Goal: Task Accomplishment & Management: Use online tool/utility

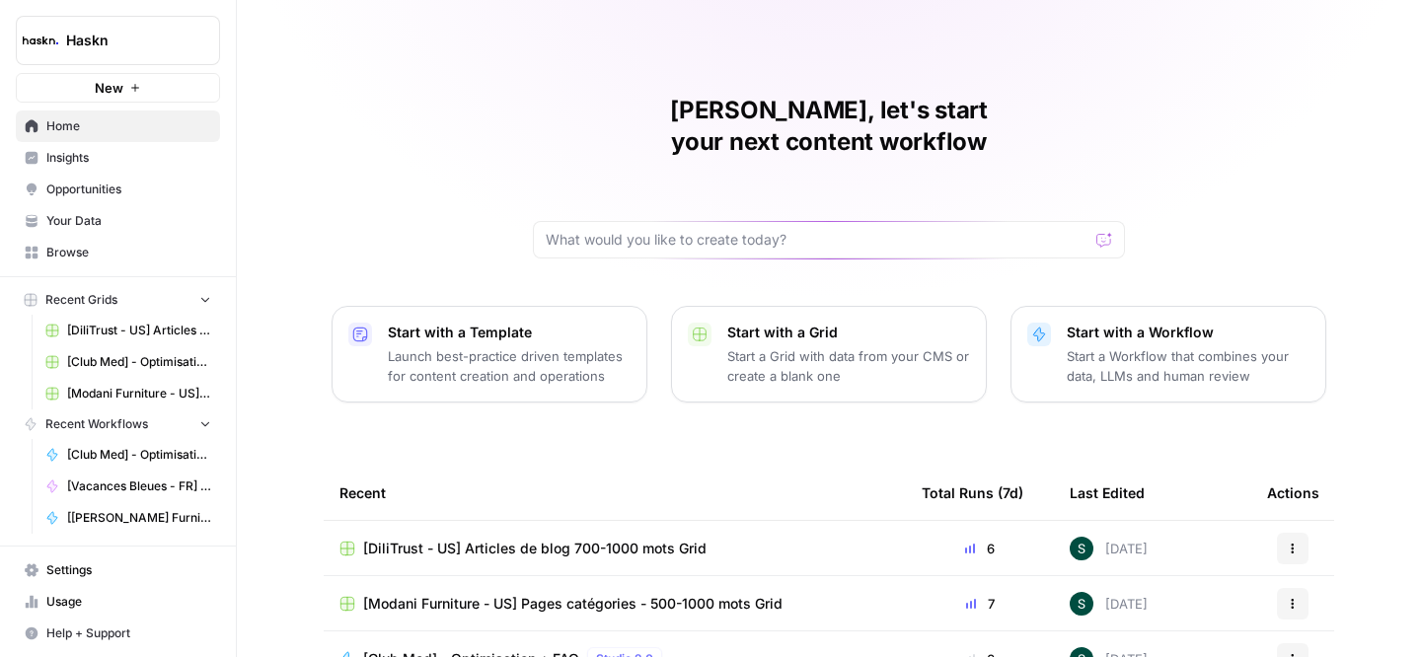
click at [95, 250] on span "Browse" at bounding box center [128, 253] width 165 height 18
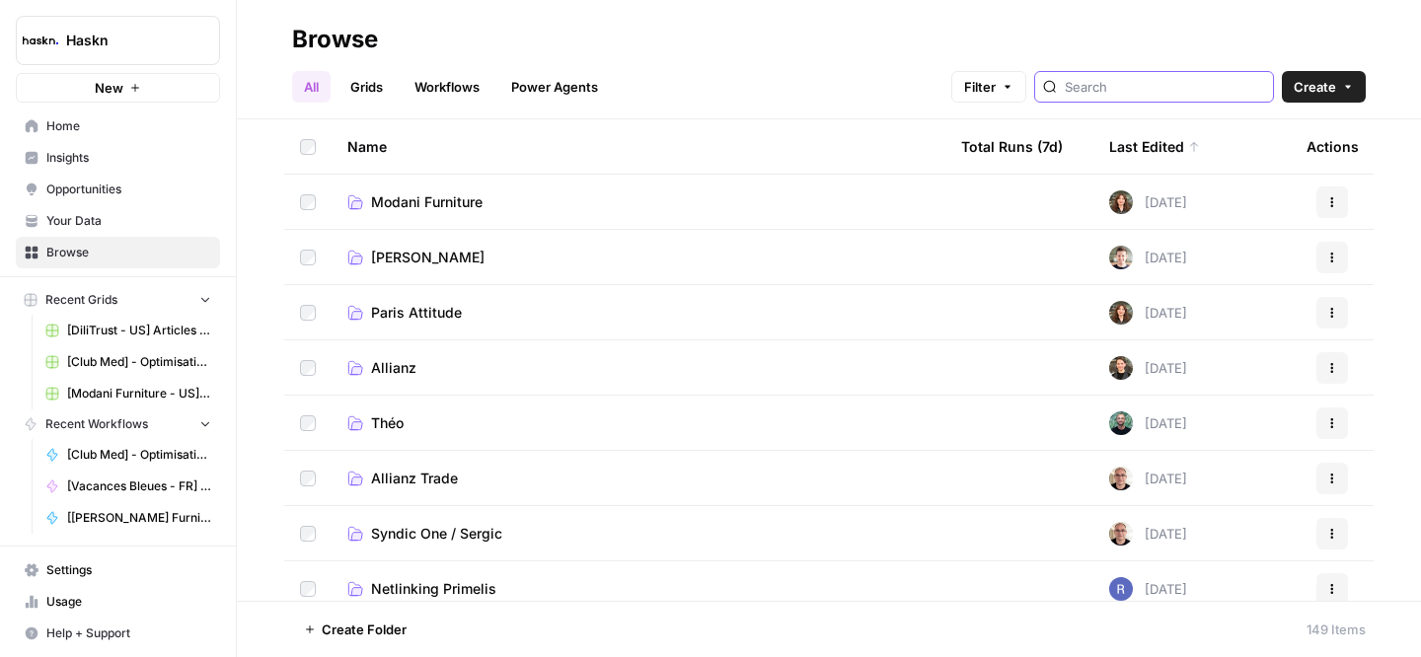
click at [1180, 80] on input "search" at bounding box center [1165, 87] width 200 height 20
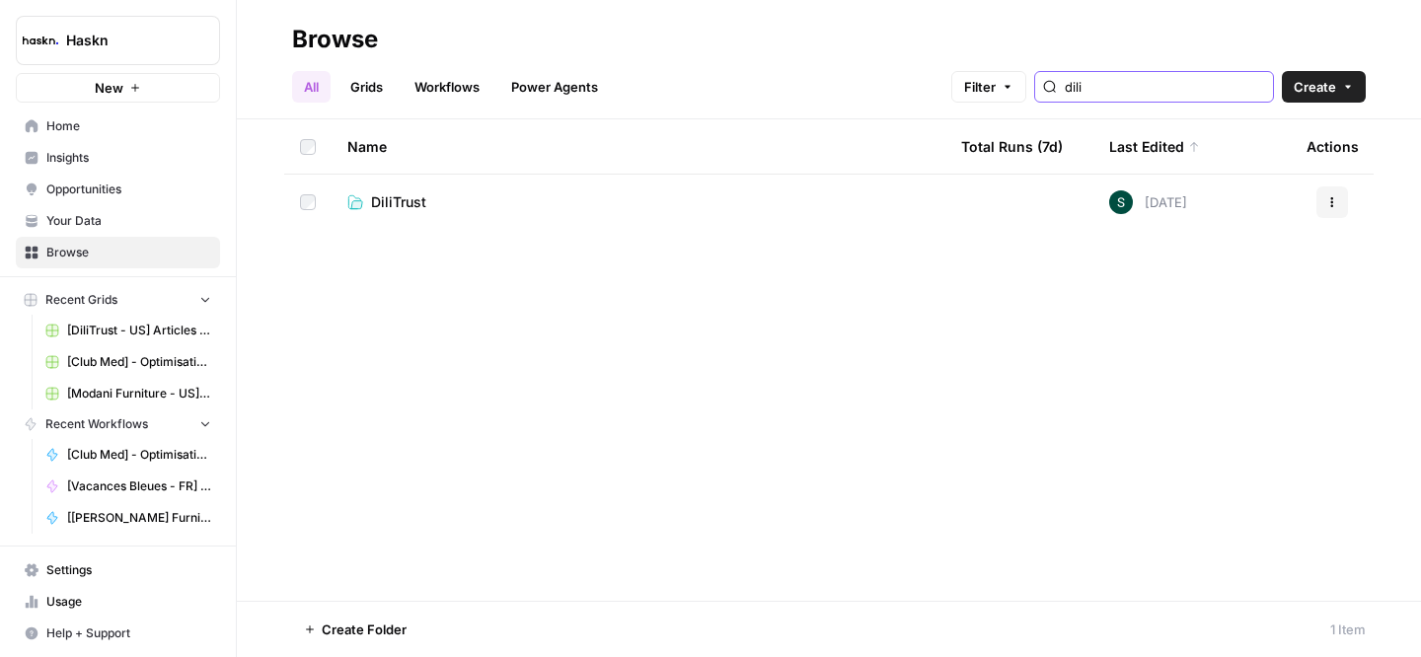
type input "dili"
click at [380, 196] on span "DiliTrust" at bounding box center [398, 202] width 55 height 20
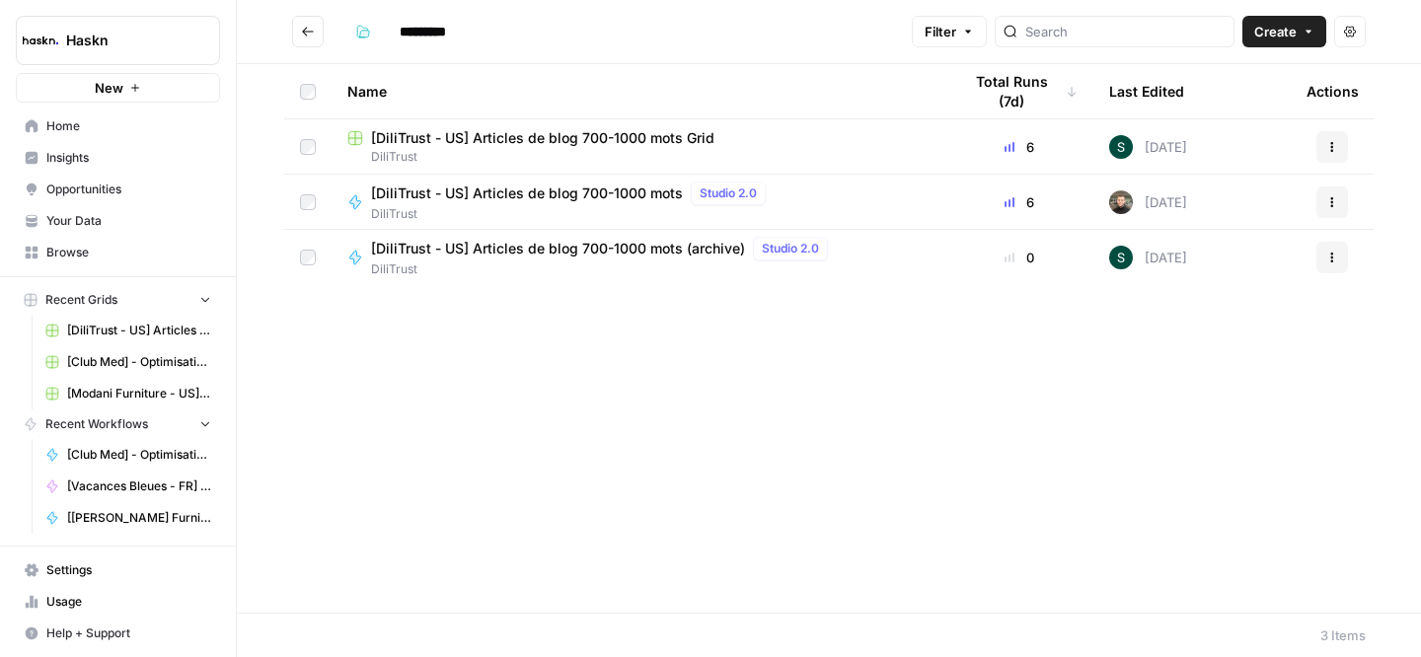
click at [483, 131] on span "[DiliTrust - US] Articles de blog 700-1000 mots Grid" at bounding box center [542, 138] width 343 height 20
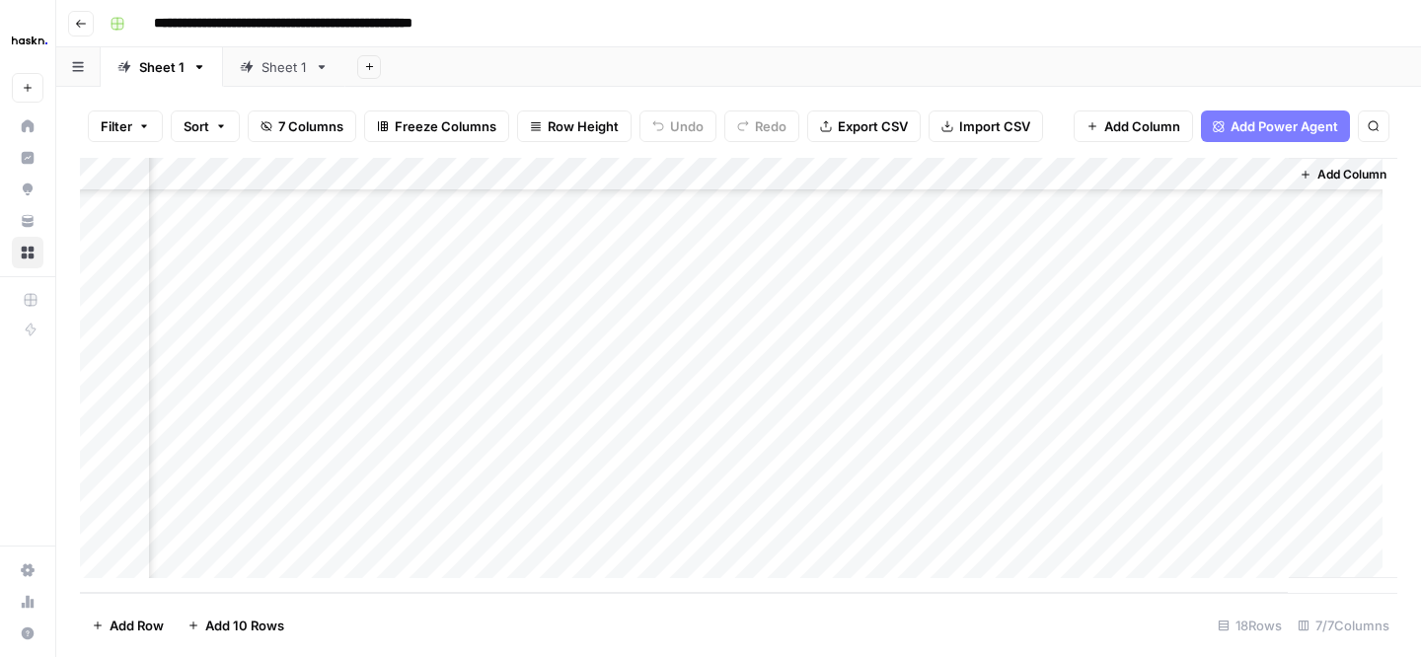
scroll to position [249, 0]
click at [79, 20] on icon "button" at bounding box center [81, 24] width 12 height 12
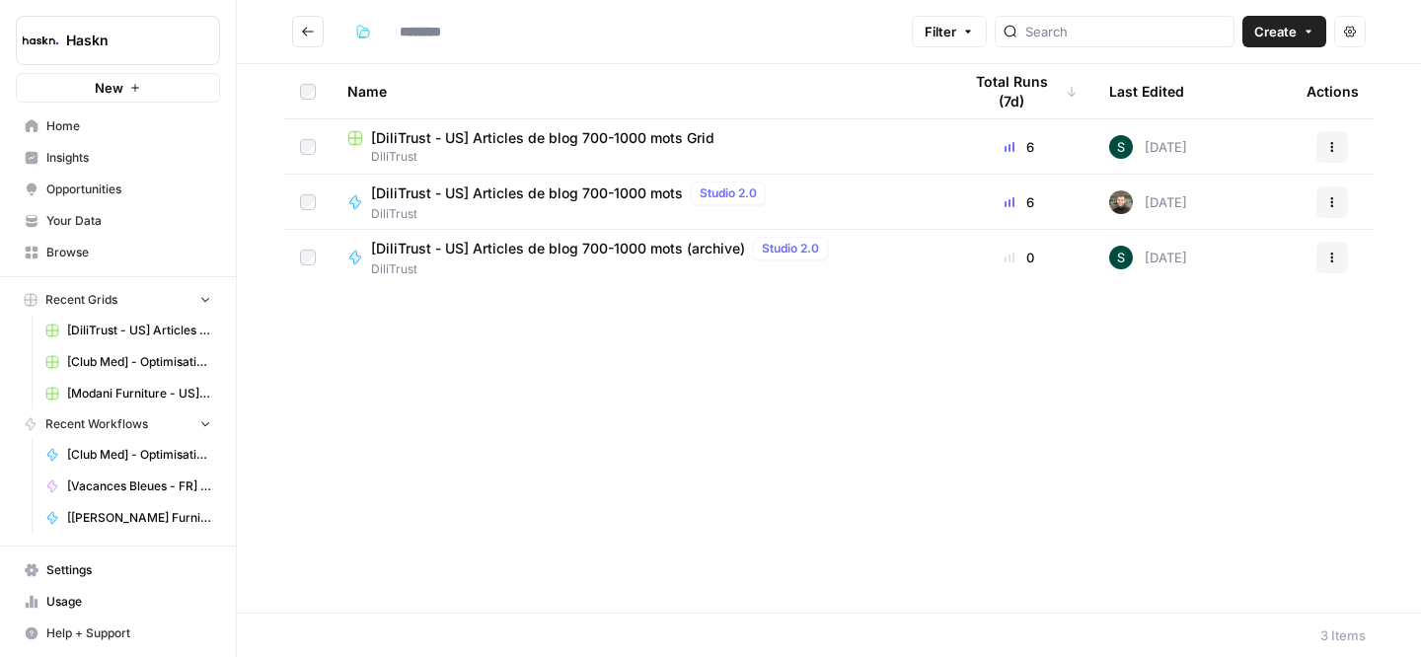
type input "*********"
click at [592, 130] on span "[DiliTrust - US] Articles de blog 700-1000 mots Grid" at bounding box center [542, 138] width 343 height 20
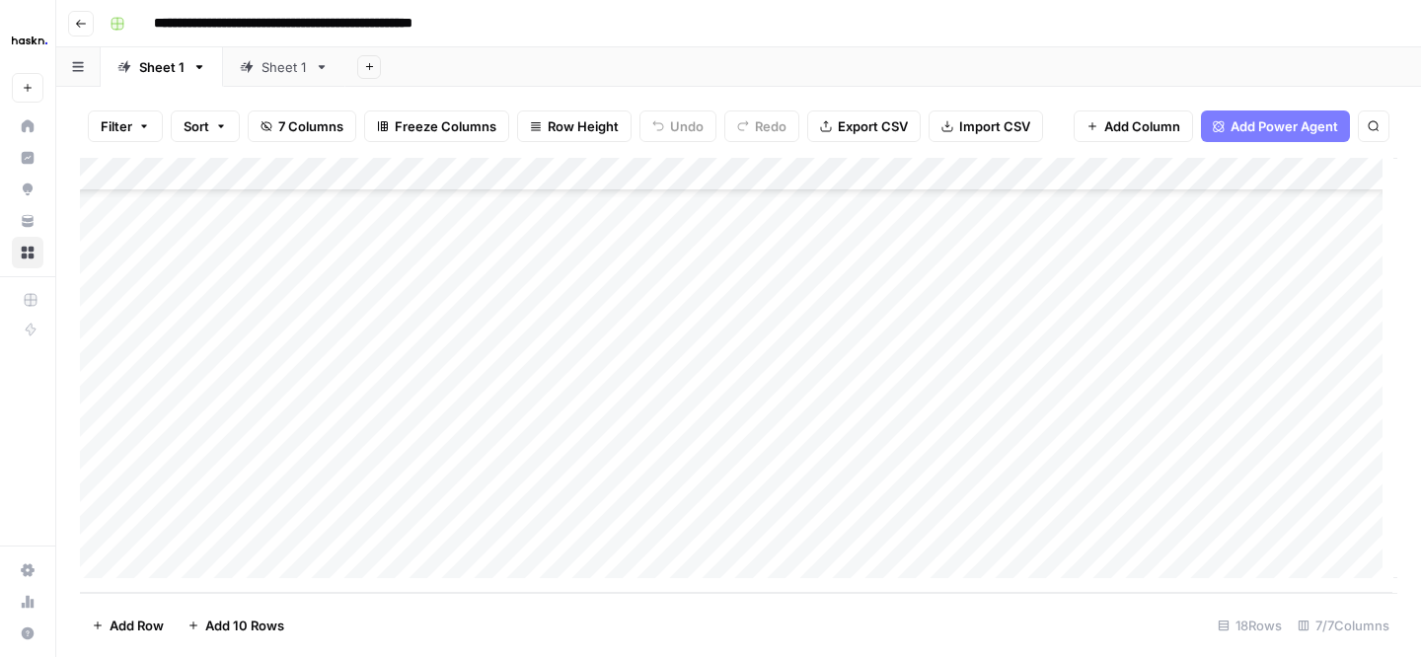
scroll to position [245, 0]
click at [250, 54] on link "Sheet 1" at bounding box center [284, 66] width 122 height 39
click at [1375, 527] on div "Add Column" at bounding box center [738, 375] width 1317 height 435
click at [1372, 359] on div "Add Column" at bounding box center [738, 375] width 1317 height 435
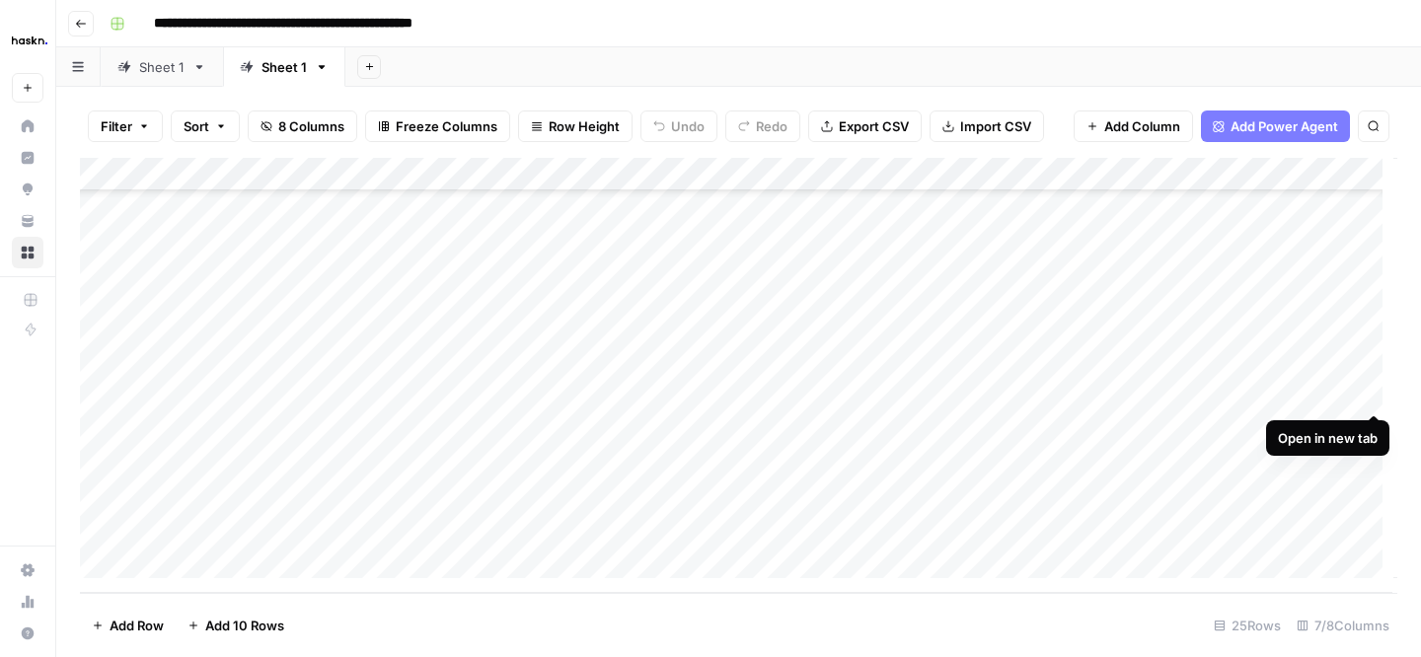
click at [1370, 390] on div "Add Column" at bounding box center [738, 375] width 1317 height 435
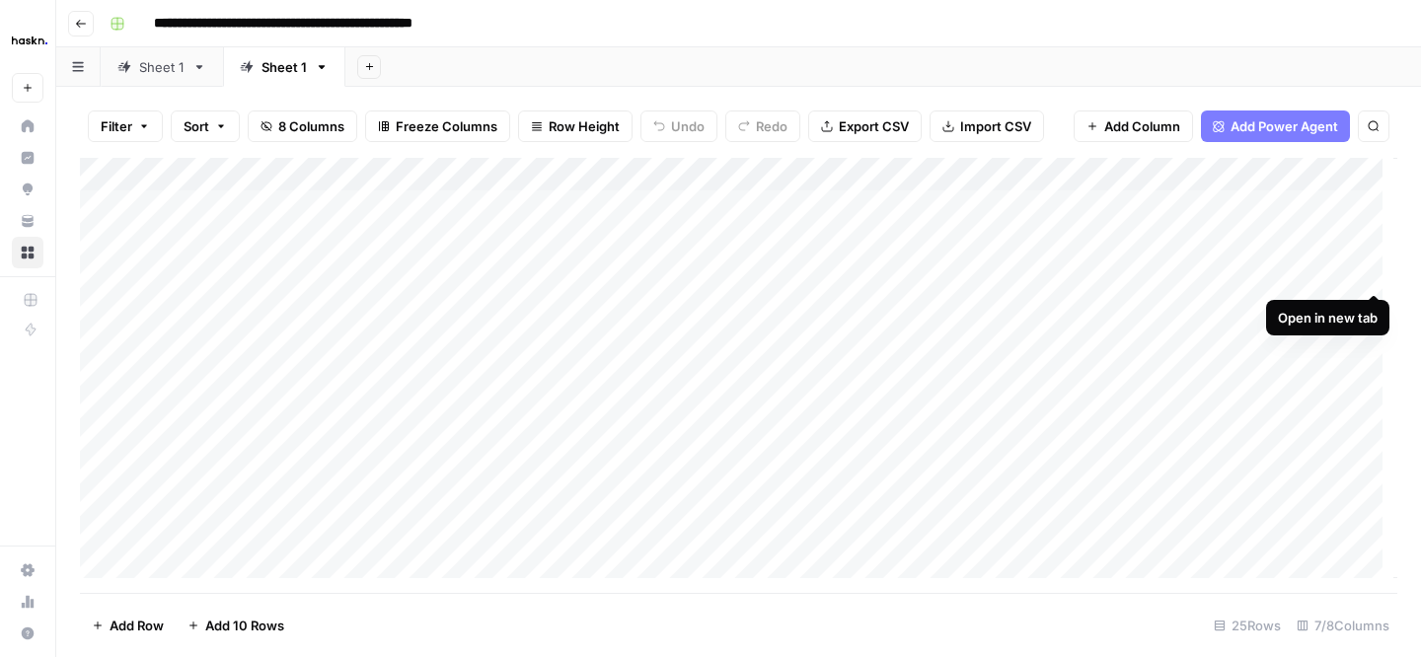
click at [1373, 277] on div "Add Column" at bounding box center [738, 375] width 1317 height 435
